Goal: Find specific page/section: Find specific page/section

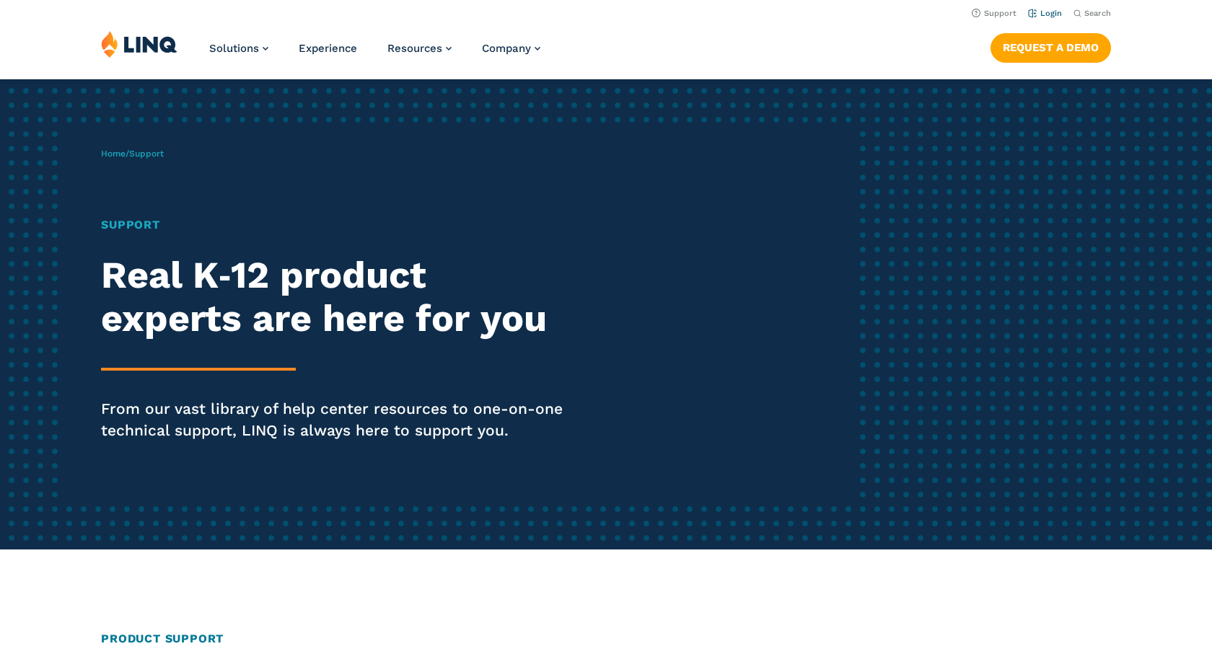
click at [1039, 13] on link "Login" at bounding box center [1045, 13] width 34 height 9
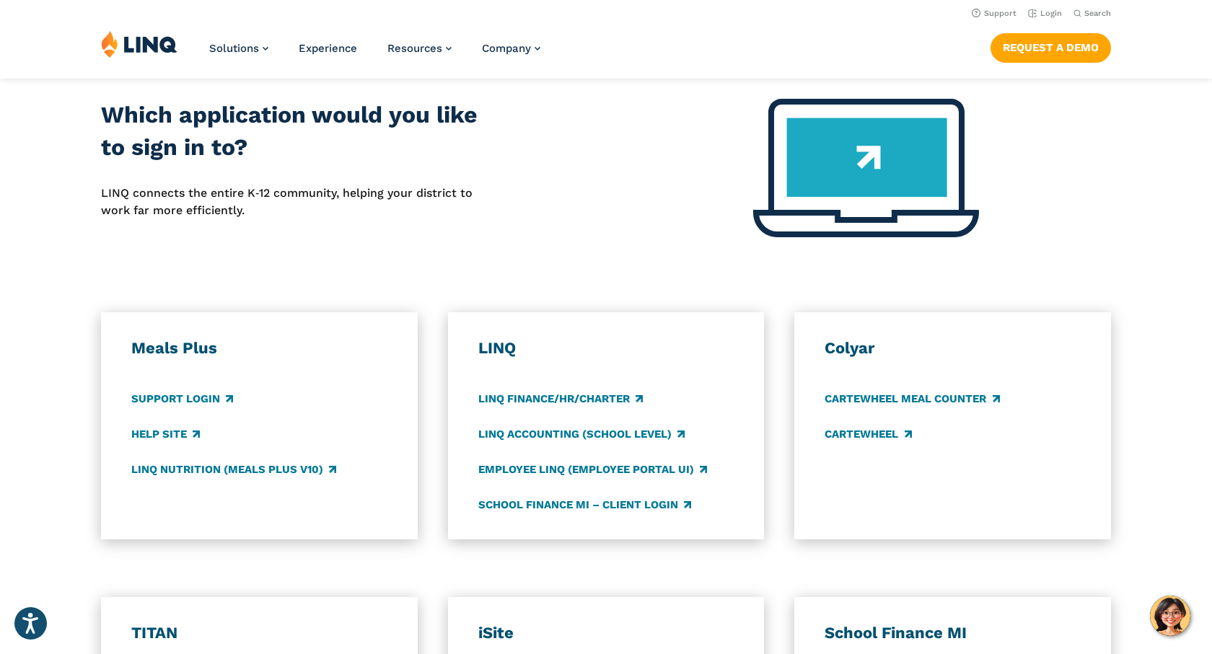
scroll to position [552, 0]
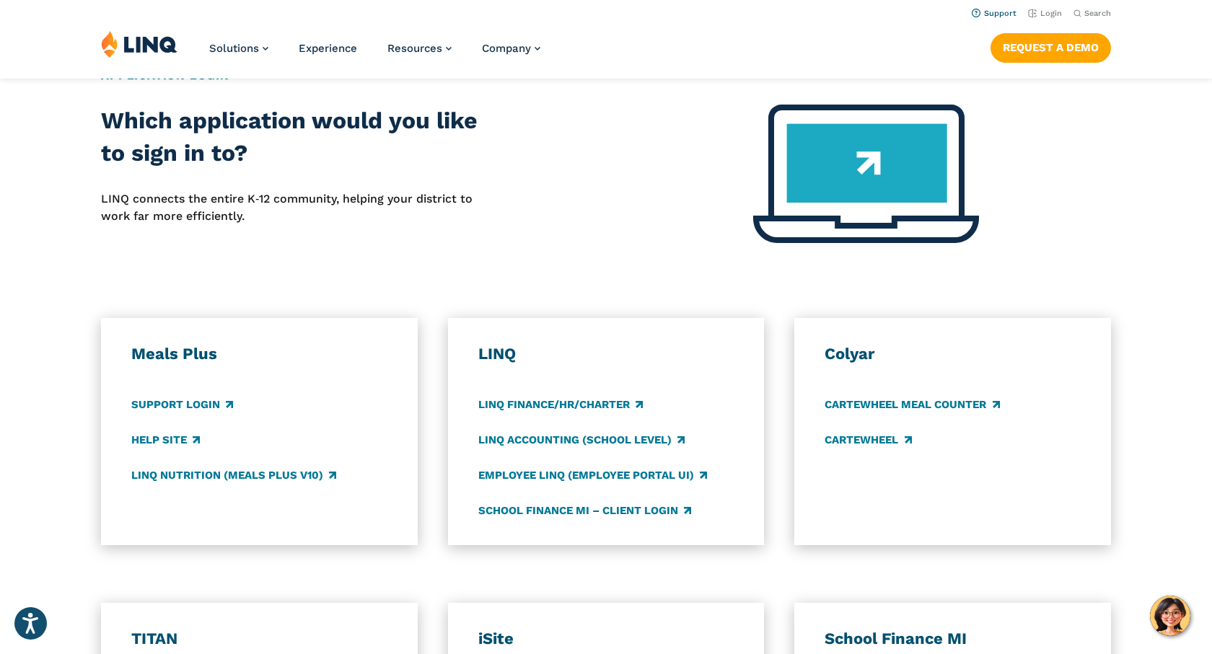
click at [984, 13] on link "Support" at bounding box center [993, 13] width 45 height 9
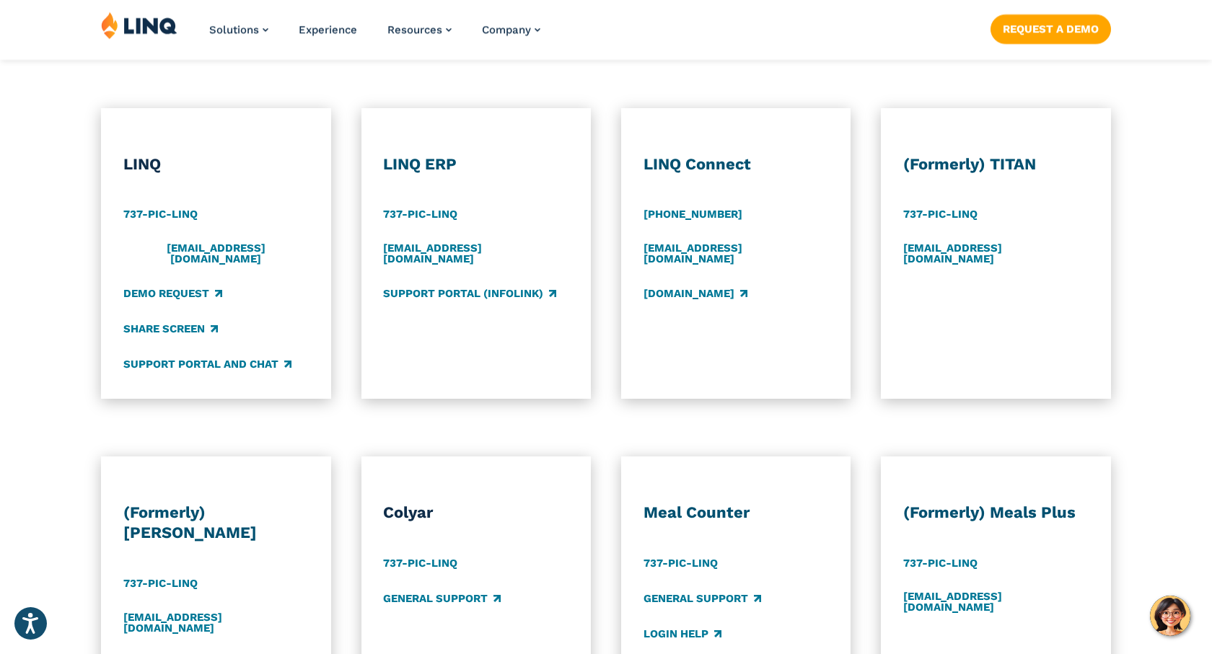
scroll to position [695, 0]
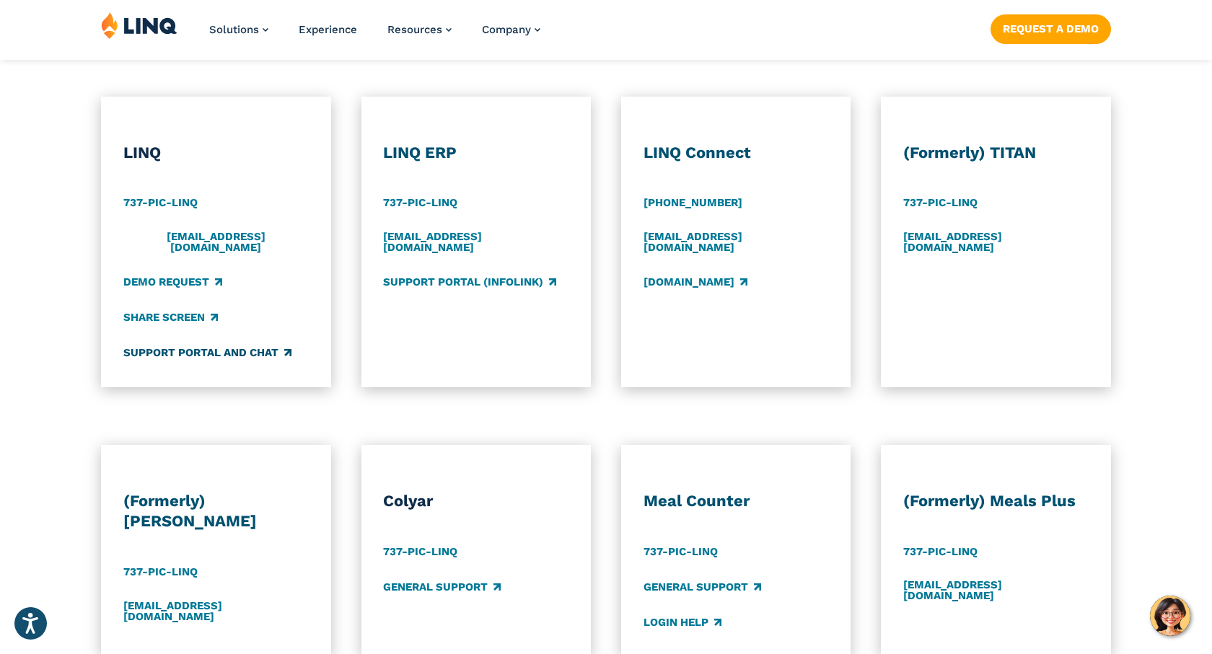
click at [206, 345] on link "Support Portal and Chat" at bounding box center [207, 353] width 168 height 16
